Goal: Information Seeking & Learning: Learn about a topic

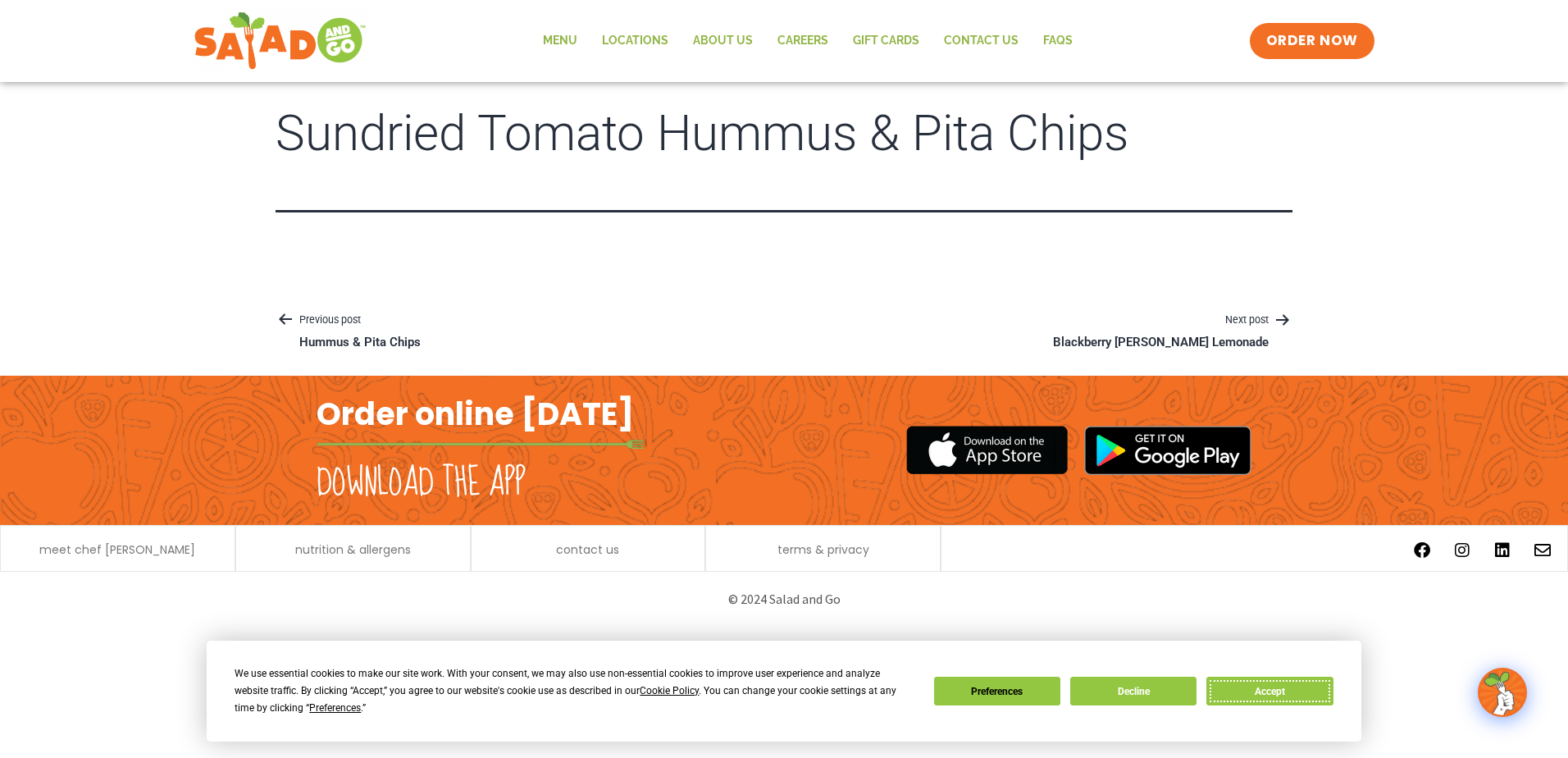
click at [1296, 685] on button "Accept" at bounding box center [1270, 690] width 126 height 28
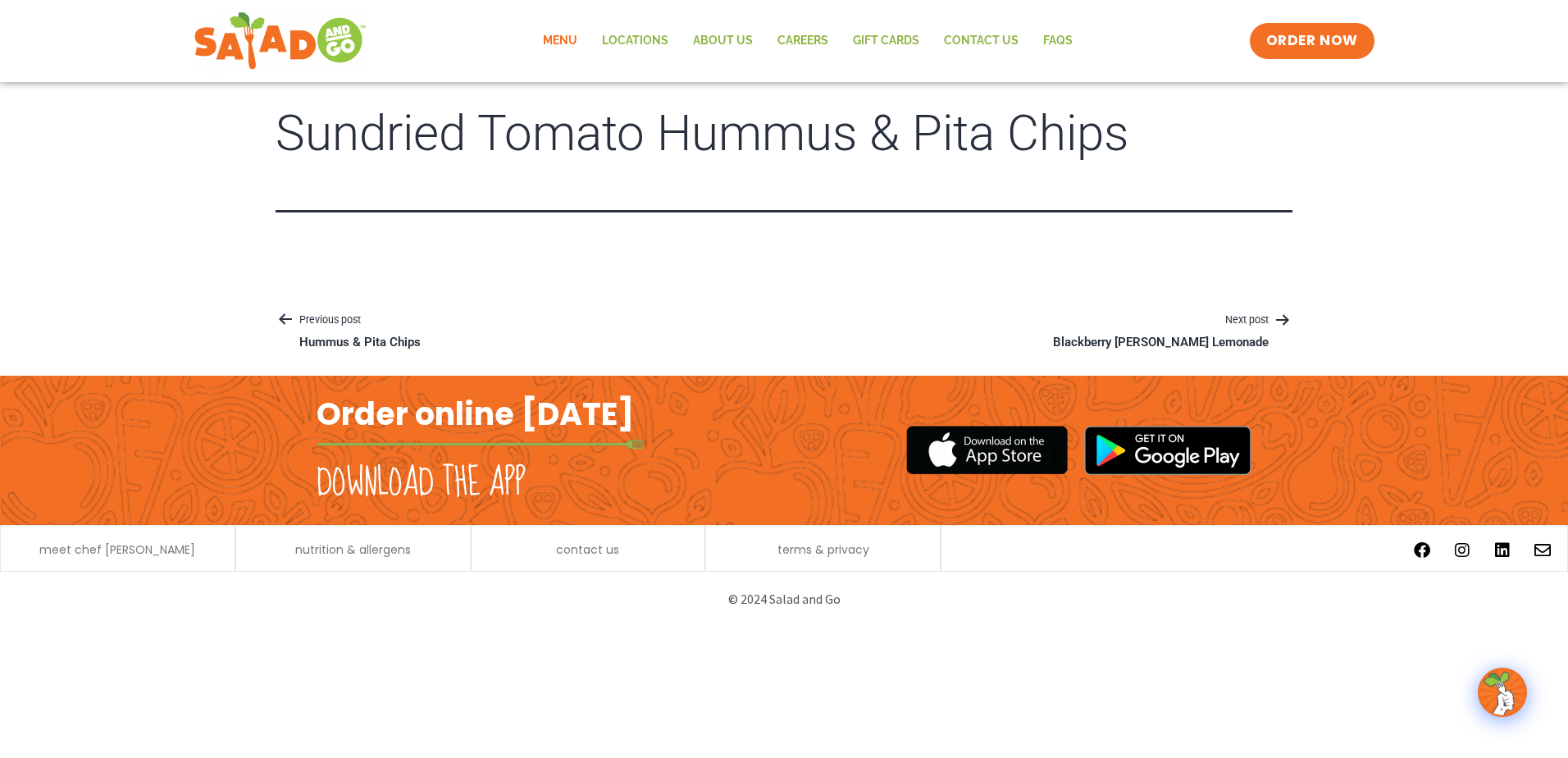
click at [573, 38] on link "Menu" at bounding box center [560, 41] width 59 height 37
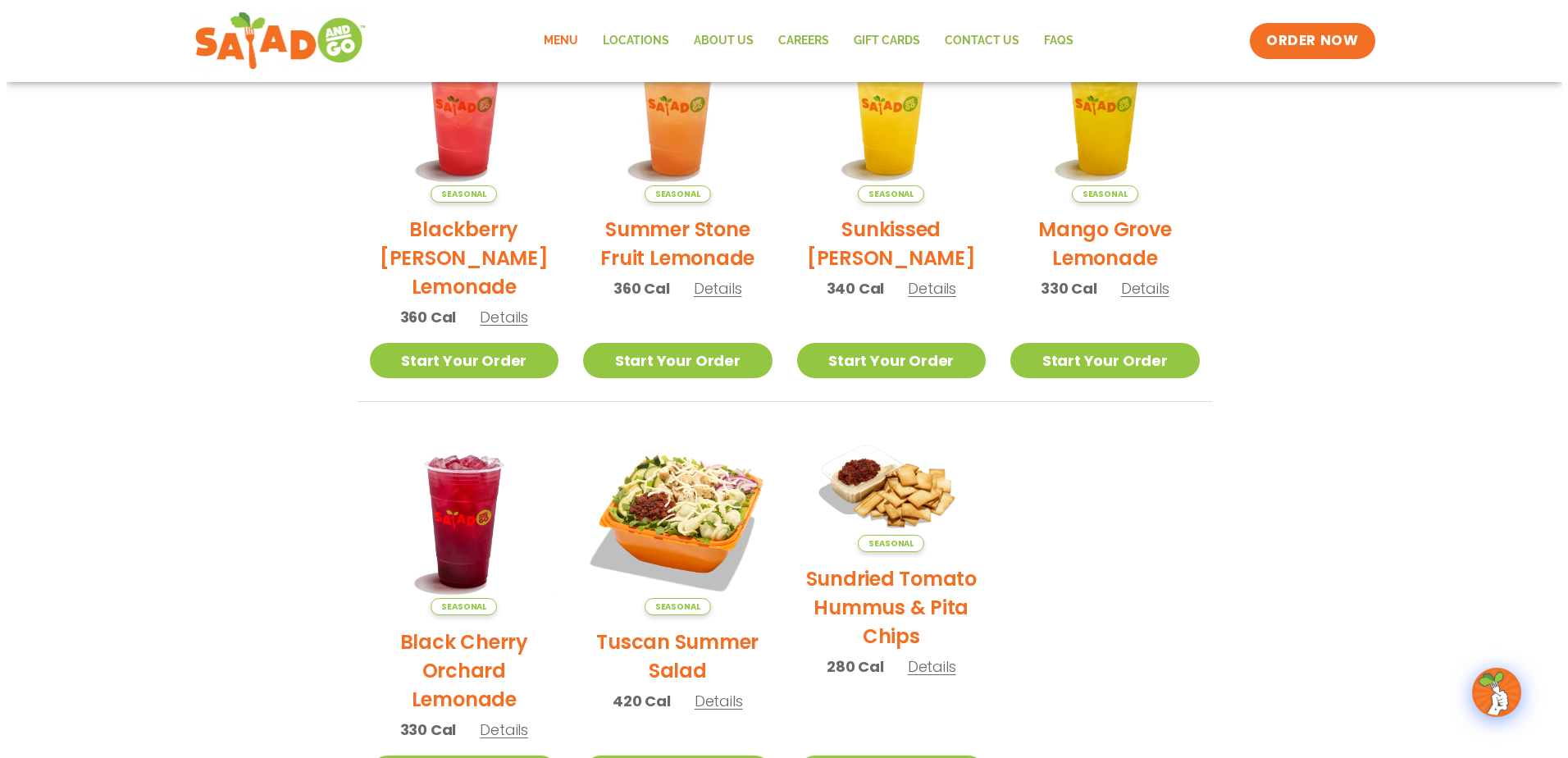
scroll to position [574, 0]
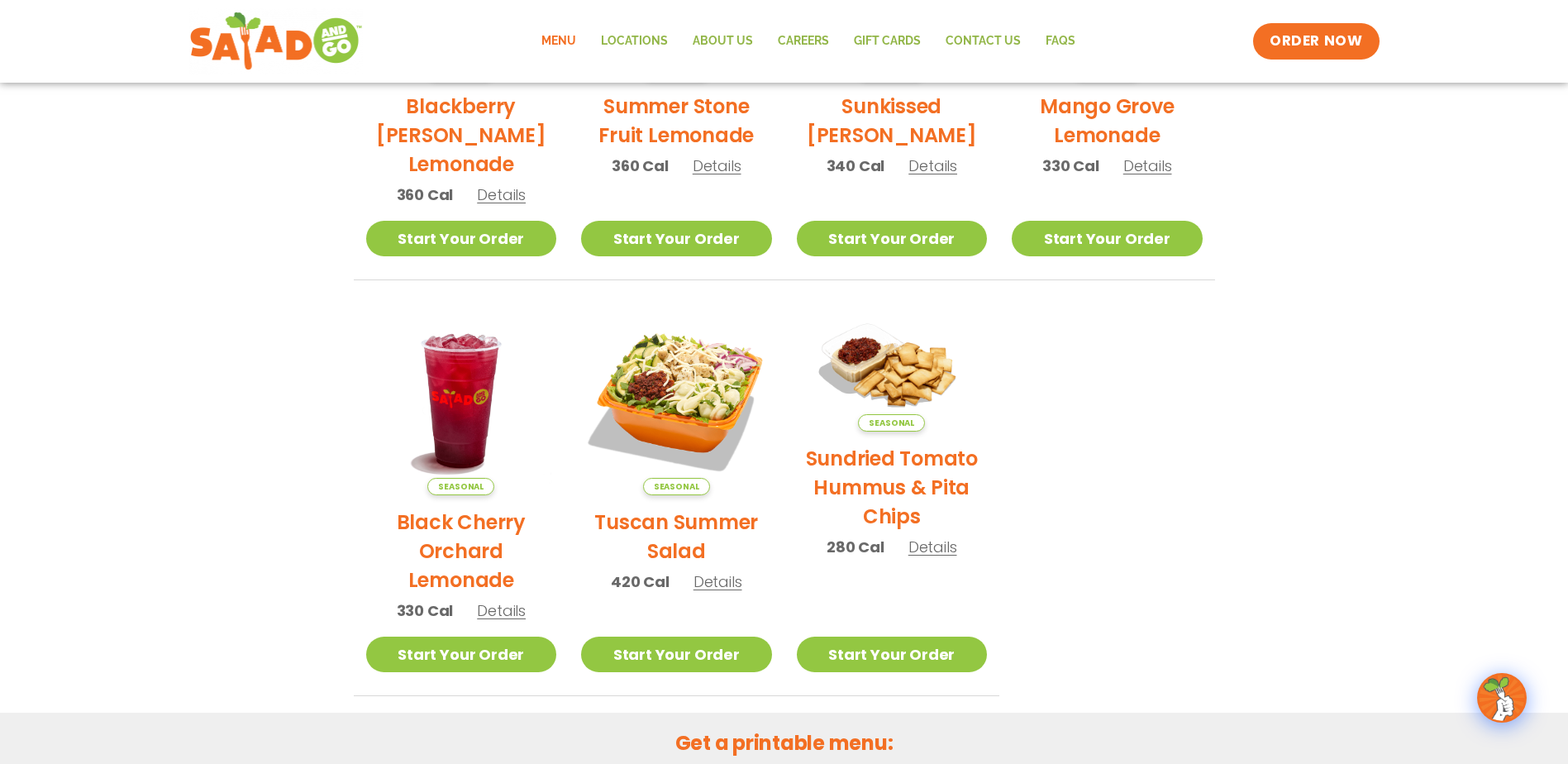
click at [940, 545] on span "Details" at bounding box center [932, 546] width 48 height 21
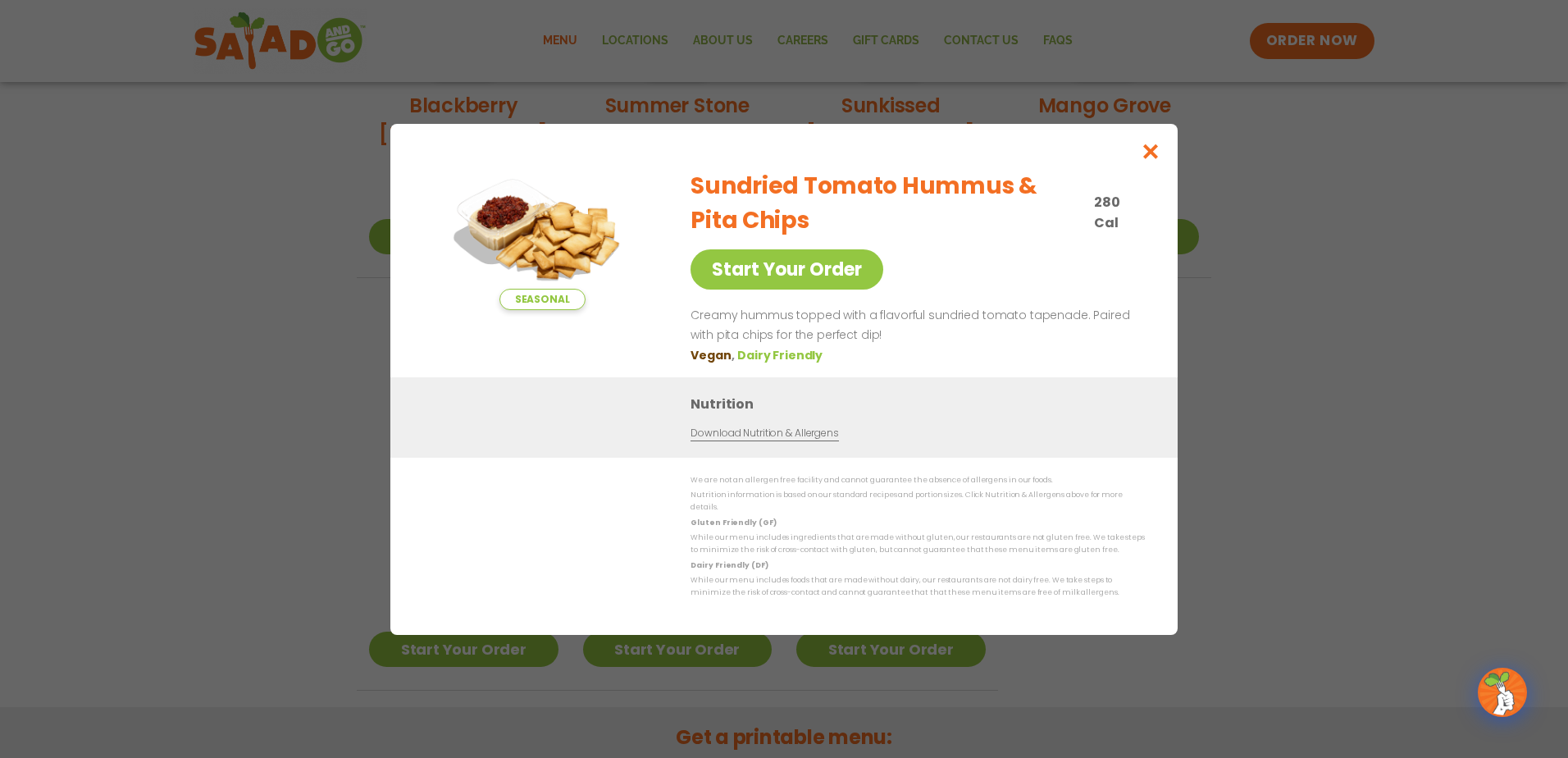
click at [812, 437] on link "Download Nutrition & Allergens" at bounding box center [764, 432] width 148 height 16
click at [1150, 152] on icon "Close modal" at bounding box center [1151, 150] width 20 height 17
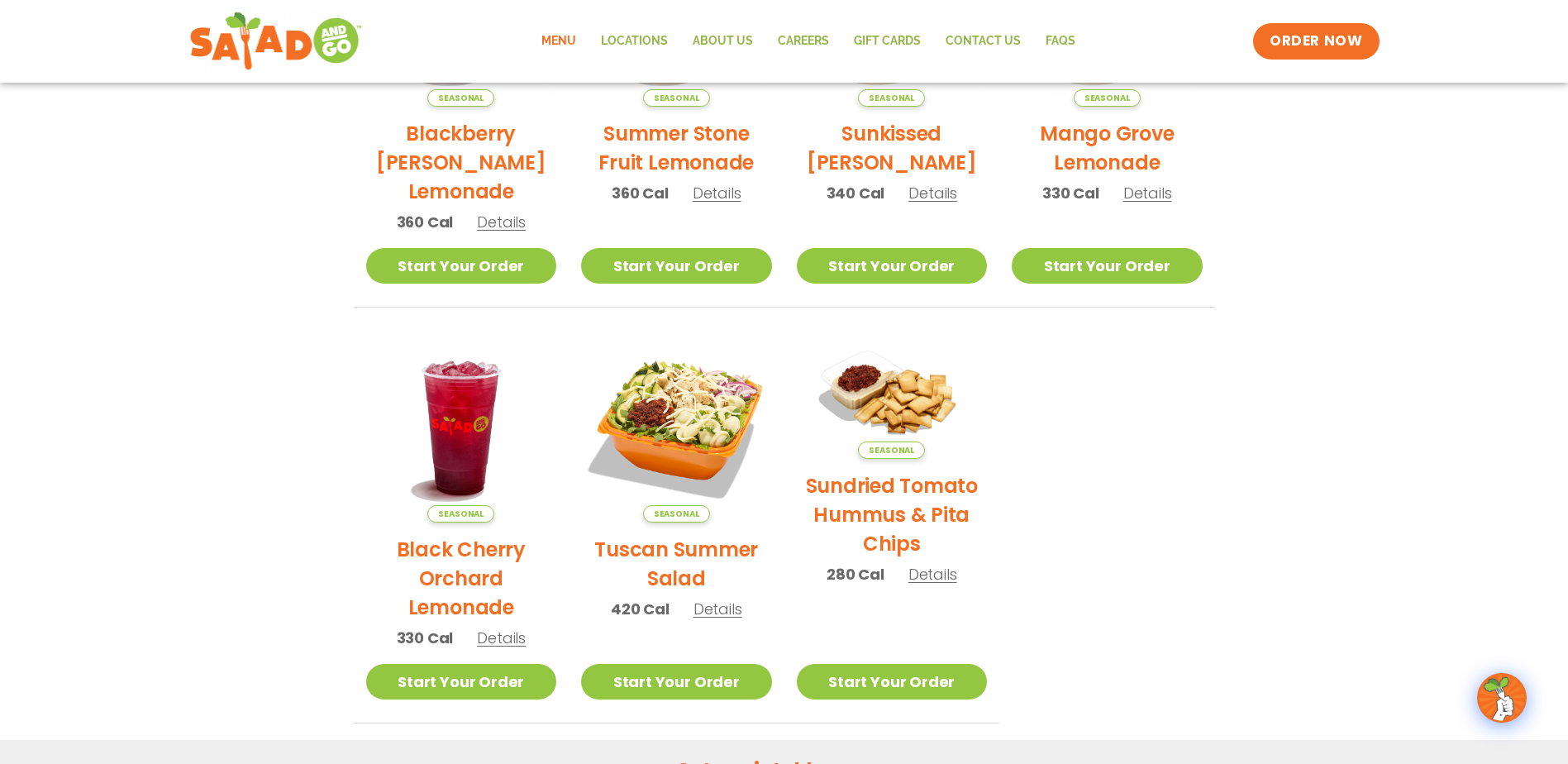
scroll to position [511, 0]
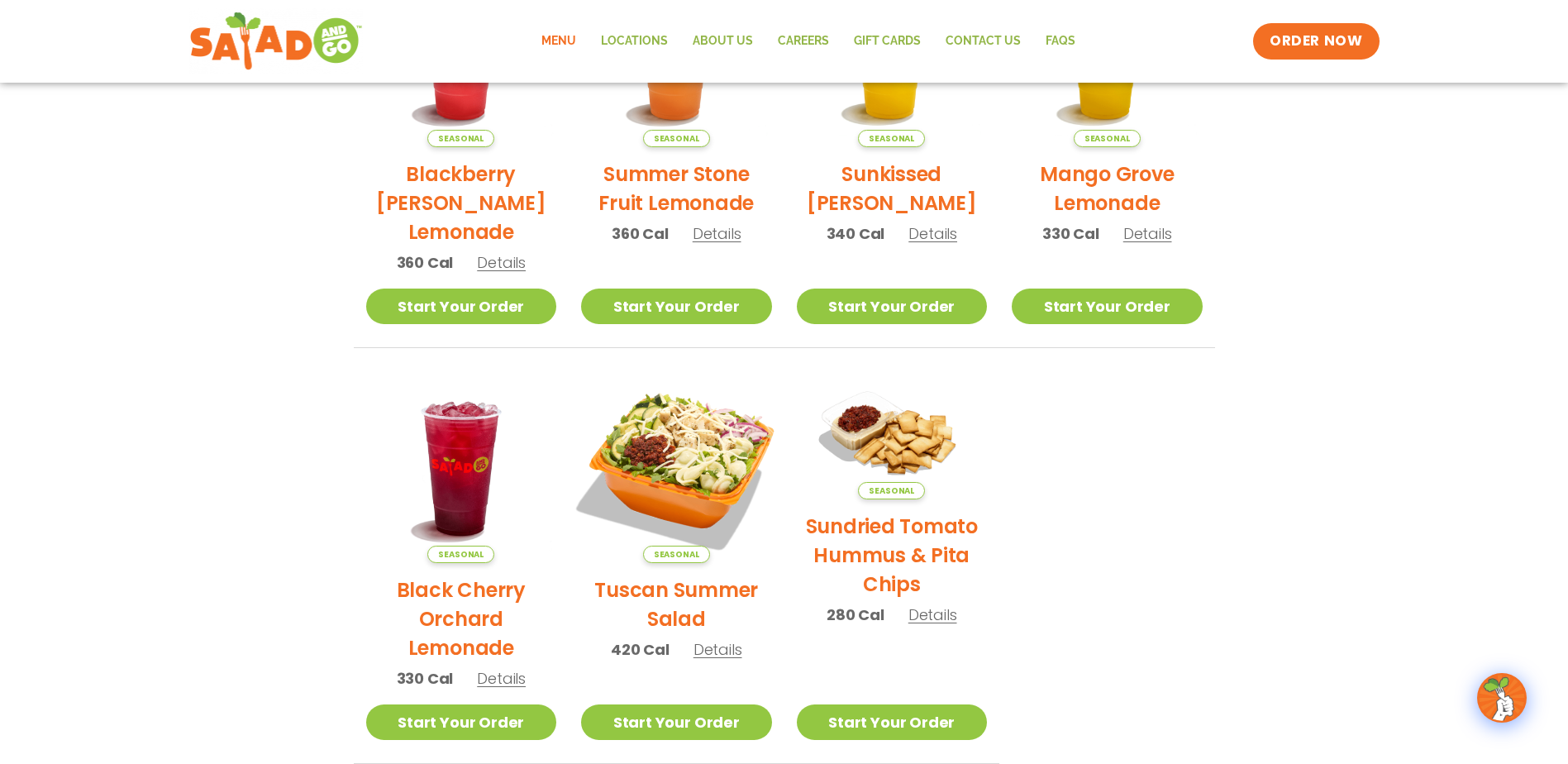
click at [683, 470] on img at bounding box center [677, 467] width 224 height 224
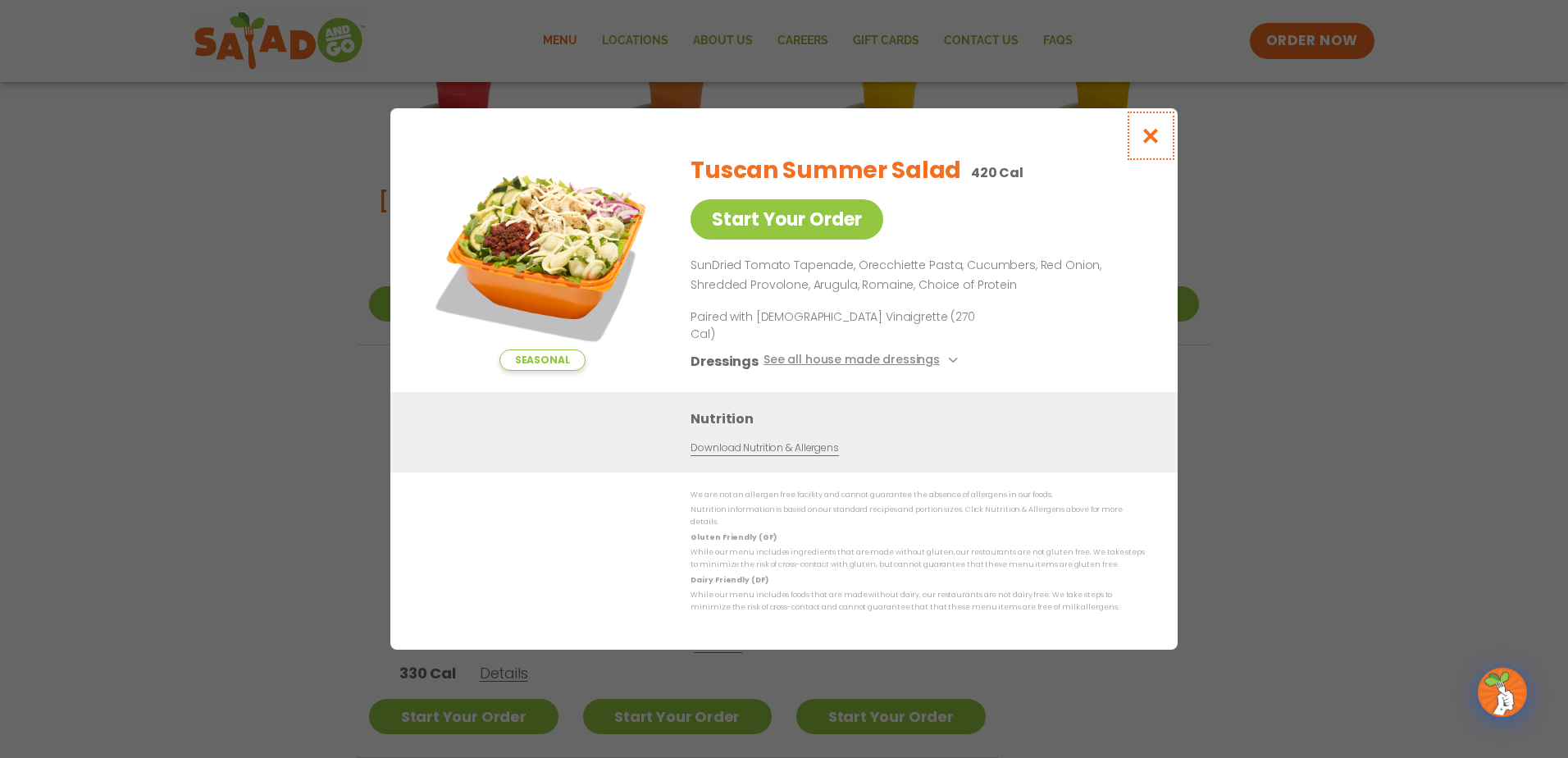
click at [1151, 142] on icon "Close modal" at bounding box center [1151, 135] width 20 height 17
